Goal: Book appointment/travel/reservation

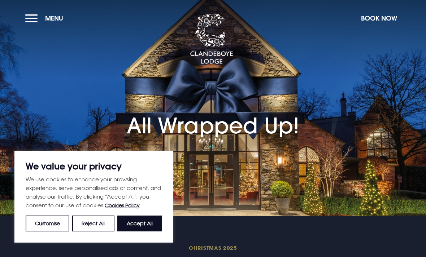
click at [140, 227] on button "Accept All" at bounding box center [139, 224] width 45 height 16
checkbox input "true"
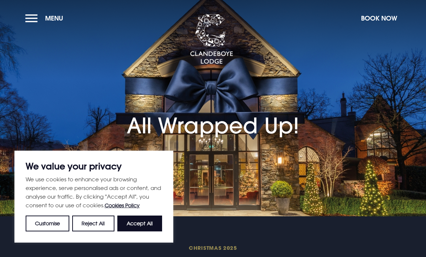
checkbox input "true"
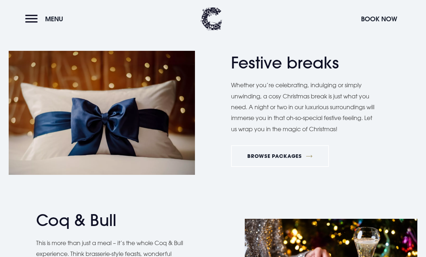
scroll to position [829, 0]
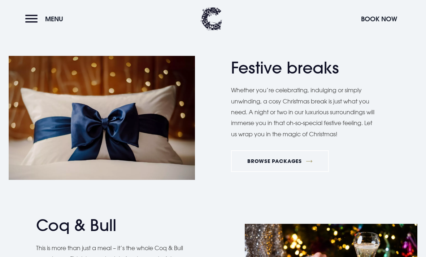
click at [32, 18] on button "Menu" at bounding box center [46, 19] width 42 height 16
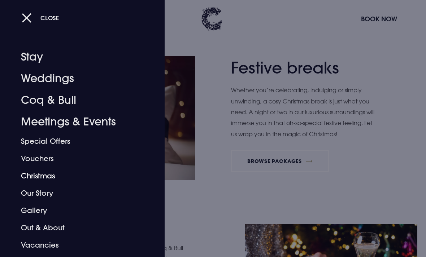
click at [49, 177] on link "Christmas" at bounding box center [77, 176] width 113 height 17
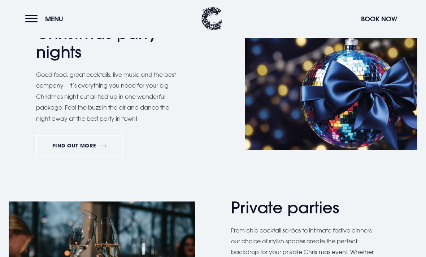
scroll to position [384, 0]
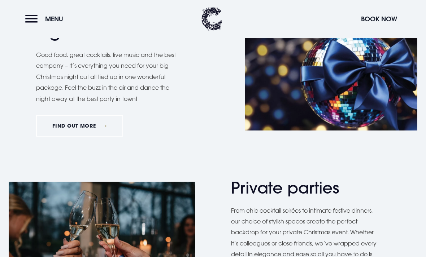
click at [83, 124] on link "FIND OUT MORE" at bounding box center [79, 126] width 87 height 22
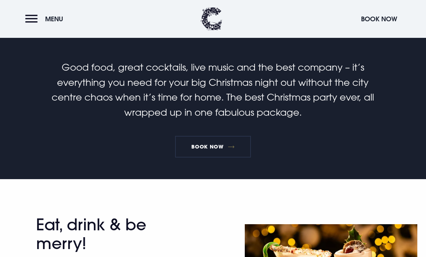
scroll to position [192, 0]
